Goal: Task Accomplishment & Management: Use online tool/utility

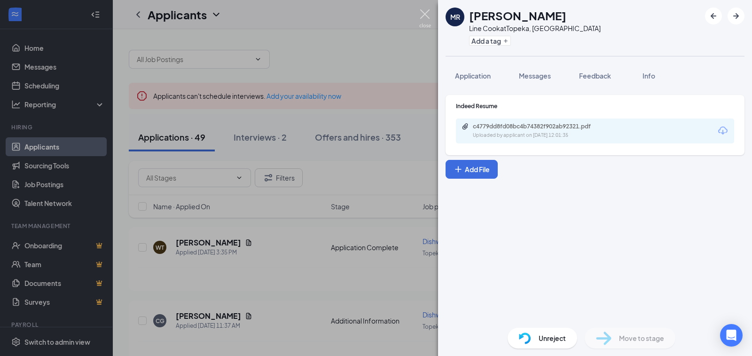
click at [428, 14] on img at bounding box center [425, 18] width 12 height 18
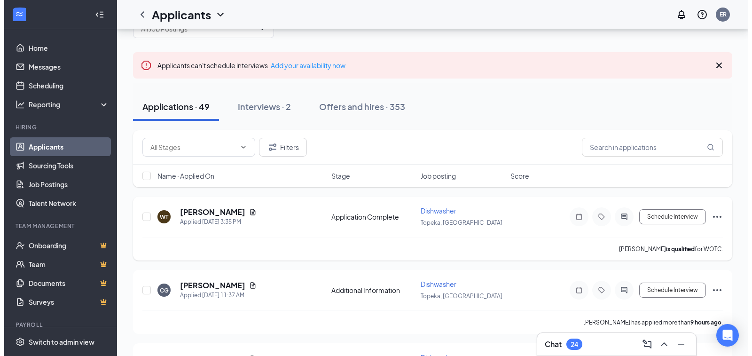
scroll to position [47, 0]
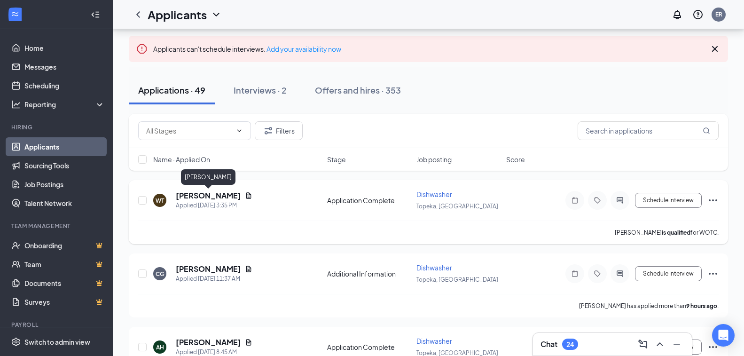
click at [228, 196] on h5 "[PERSON_NAME]" at bounding box center [208, 195] width 65 height 10
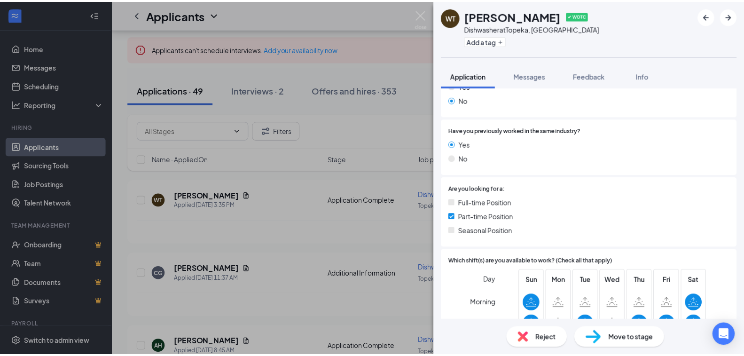
scroll to position [188, 0]
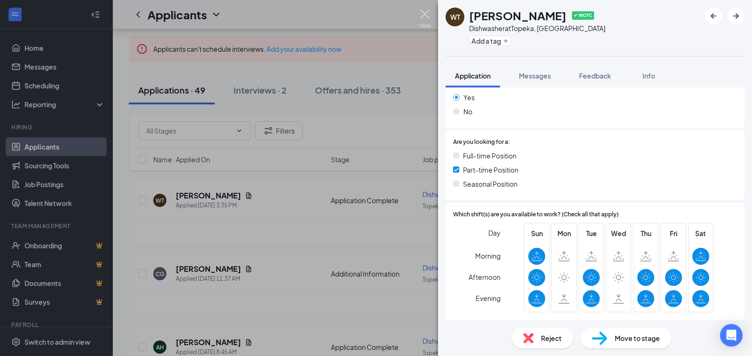
drag, startPoint x: 426, startPoint y: 12, endPoint x: 270, endPoint y: 215, distance: 255.7
click at [426, 12] on img at bounding box center [425, 18] width 12 height 18
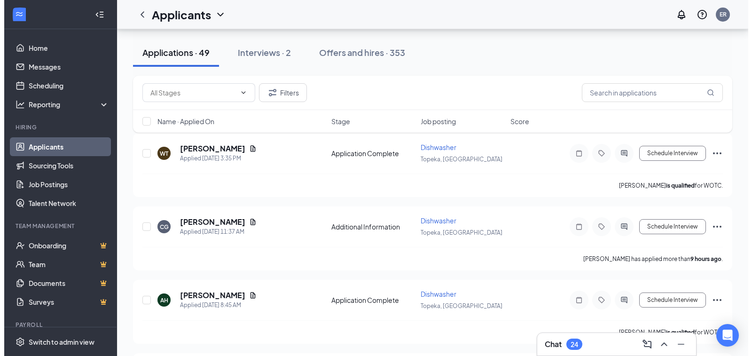
scroll to position [141, 0]
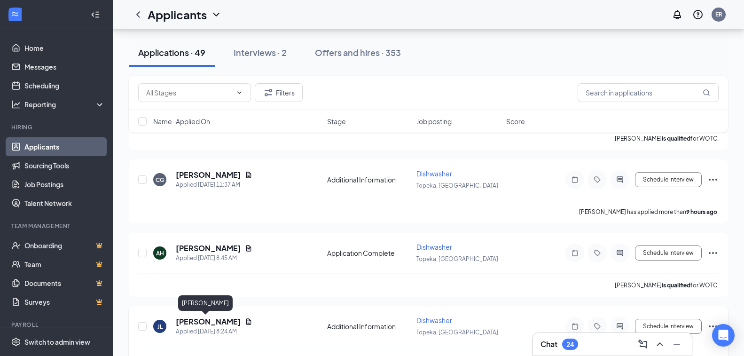
click at [204, 320] on h5 "[PERSON_NAME]" at bounding box center [208, 321] width 65 height 10
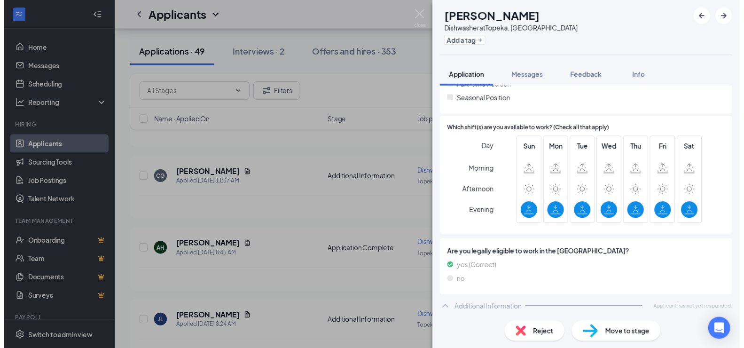
scroll to position [282, 0]
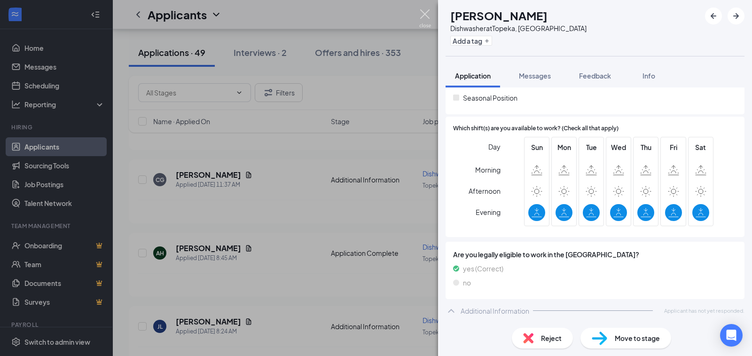
click at [425, 20] on img at bounding box center [425, 18] width 12 height 18
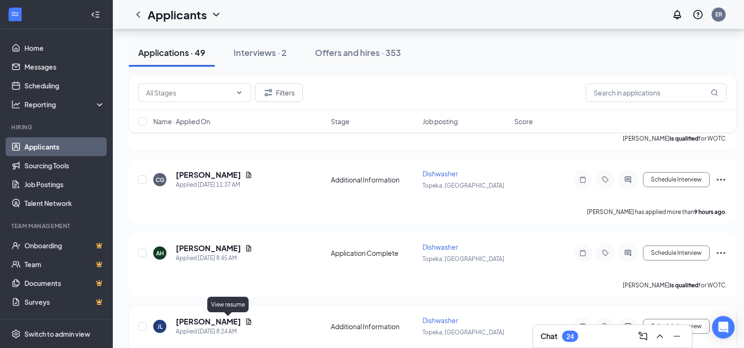
click at [246, 323] on icon "Document" at bounding box center [248, 321] width 5 height 6
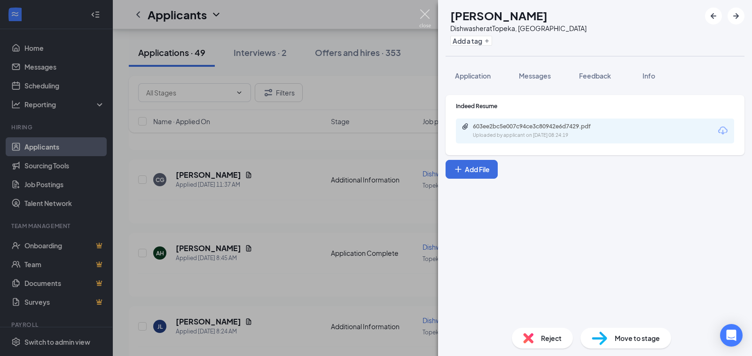
click at [421, 16] on img at bounding box center [425, 18] width 12 height 18
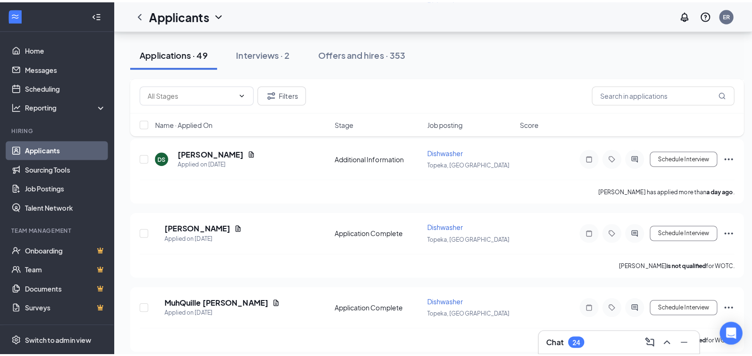
scroll to position [893, 0]
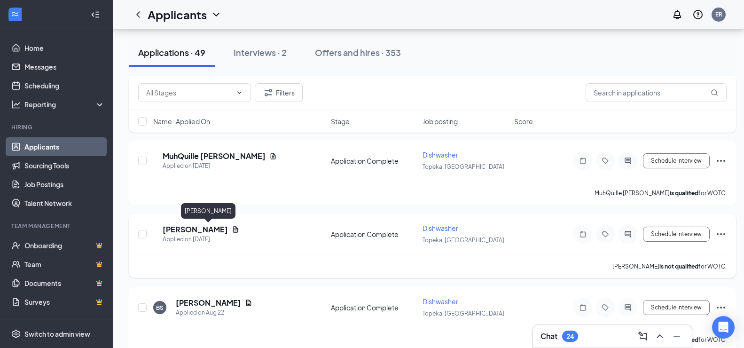
click at [224, 228] on h5 "[PERSON_NAME]" at bounding box center [195, 229] width 65 height 10
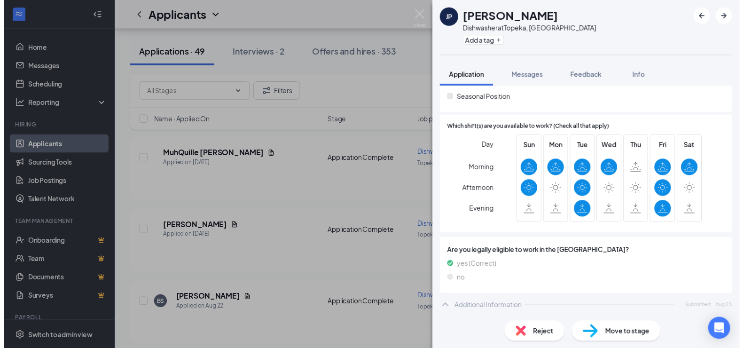
scroll to position [282, 0]
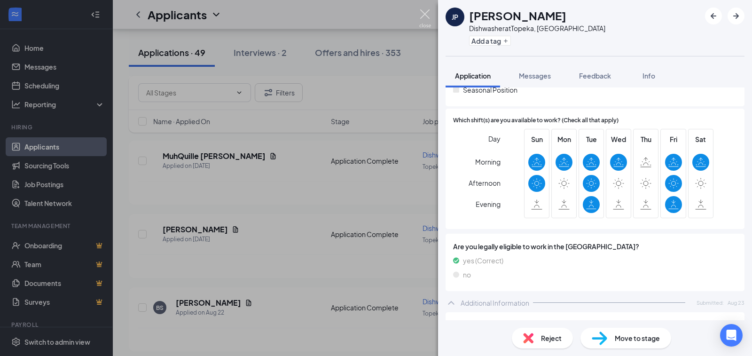
click at [428, 19] on img at bounding box center [425, 18] width 12 height 18
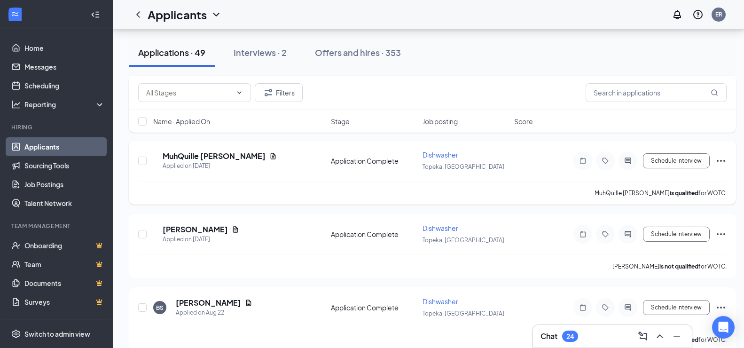
click at [203, 155] on h5 "MuhQuille [PERSON_NAME]" at bounding box center [214, 156] width 103 height 10
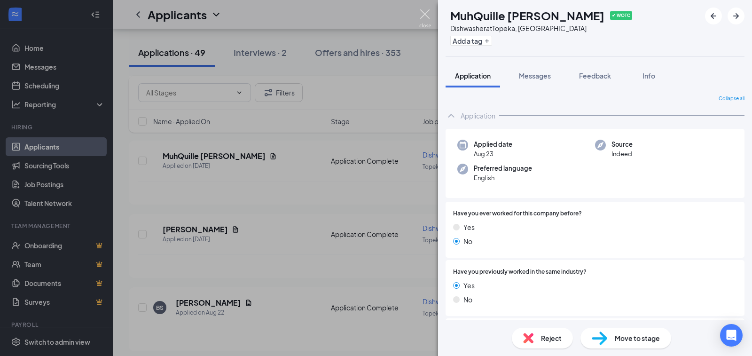
click at [425, 18] on img at bounding box center [425, 18] width 12 height 18
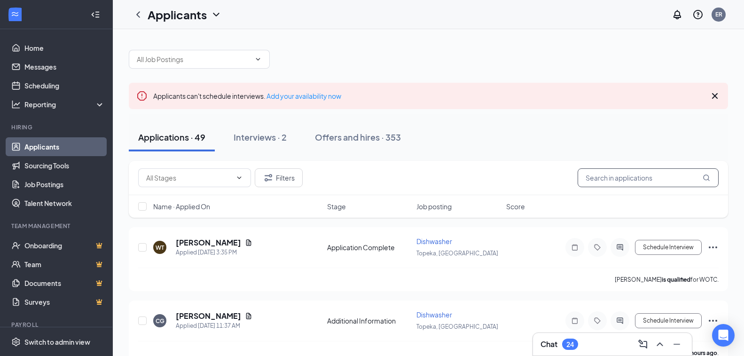
click at [601, 171] on input "text" at bounding box center [648, 177] width 141 height 19
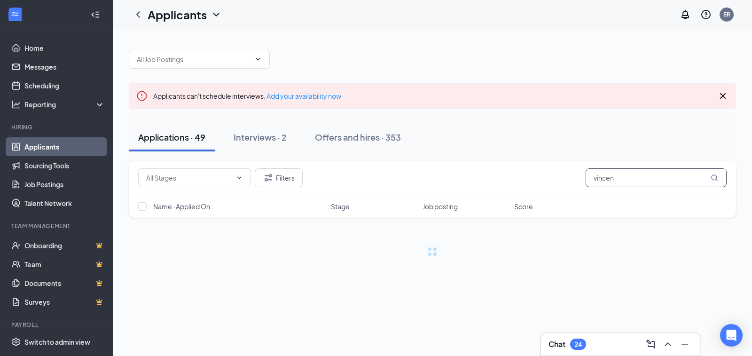
type input "[PERSON_NAME]"
